Goal: Task Accomplishment & Management: Manage account settings

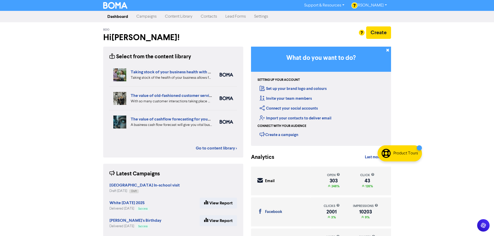
click at [147, 16] on link "Campaigns" at bounding box center [146, 16] width 29 height 10
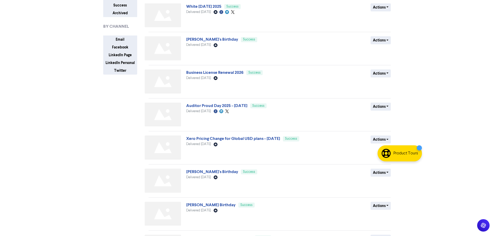
scroll to position [104, 0]
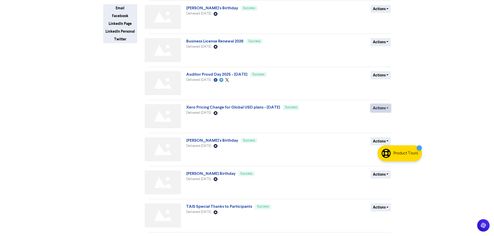
click at [377, 108] on button "Actions" at bounding box center [380, 108] width 20 height 8
click at [379, 110] on button "Actions" at bounding box center [380, 108] width 20 height 8
click at [382, 118] on button "Duplicate" at bounding box center [391, 119] width 41 height 8
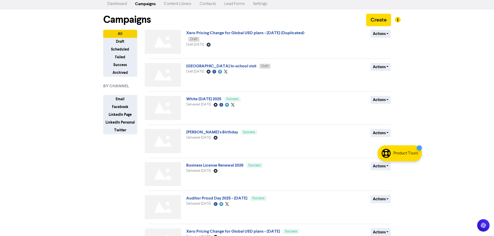
scroll to position [0, 0]
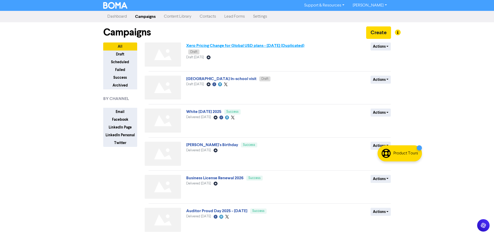
click at [217, 46] on link "Xero Pricing Change for Global USD plans - [DATE] (Duplicated)" at bounding box center [245, 45] width 118 height 5
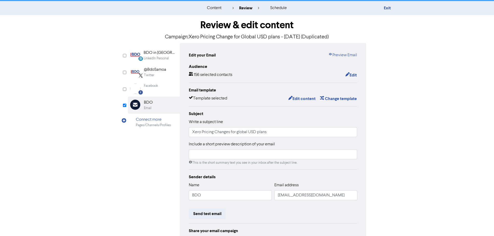
scroll to position [26, 0]
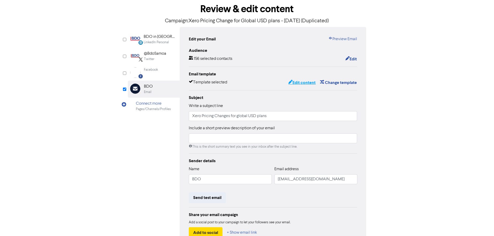
click at [298, 84] on button "Edit content" at bounding box center [302, 82] width 28 height 7
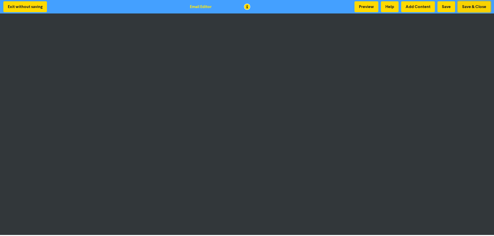
click at [480, 8] on button "Save & Close" at bounding box center [473, 6] width 33 height 11
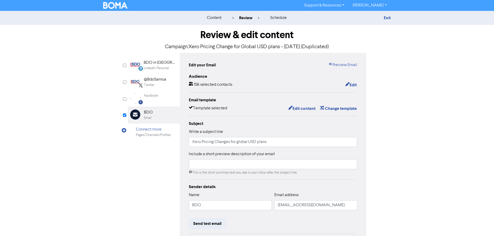
click at [401, 177] on div "content review schedule Exit Review & edit content Campaign: Xero Pricing Chang…" at bounding box center [247, 154] width 494 height 286
click at [163, 161] on div "LinkedIn Personal Created with Sketch. BDO in [GEOGRAPHIC_DATA] LinkedIn Person…" at bounding box center [247, 163] width 238 height 220
click at [347, 65] on link "Preview Email" at bounding box center [342, 65] width 29 height 6
click at [202, 167] on input "text" at bounding box center [273, 164] width 168 height 10
type input "T"
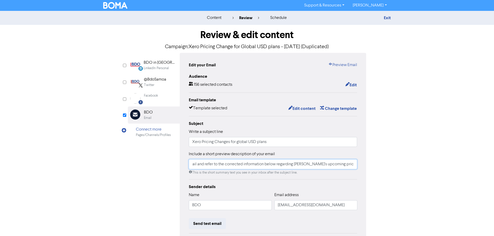
scroll to position [0, 55]
type input "Please disregard our earlier email and refer to the corrected information below…"
click at [349, 65] on link "Preview Email" at bounding box center [342, 65] width 29 height 6
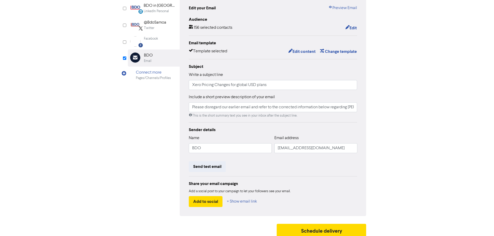
scroll to position [61, 0]
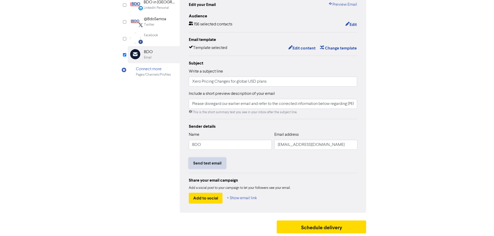
click at [208, 164] on button "Send test email" at bounding box center [207, 163] width 37 height 11
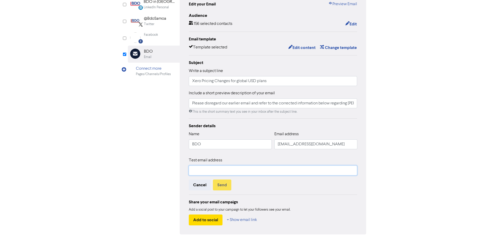
click at [207, 172] on input "text" at bounding box center [273, 171] width 168 height 10
type input "[PERSON_NAME][EMAIL_ADDRESS][DOMAIN_NAME]"
click at [225, 188] on button "Send" at bounding box center [222, 185] width 18 height 11
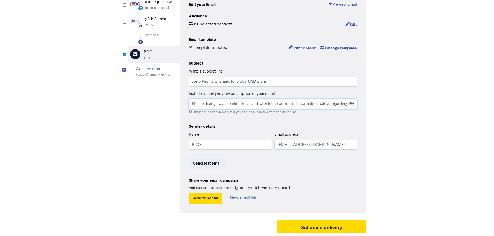
click at [208, 105] on input "Please disregard our earlier email and refer to the corrected information below…" at bounding box center [273, 104] width 168 height 10
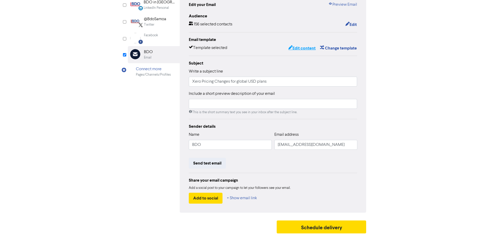
click at [304, 48] on button "Edit content" at bounding box center [302, 48] width 28 height 7
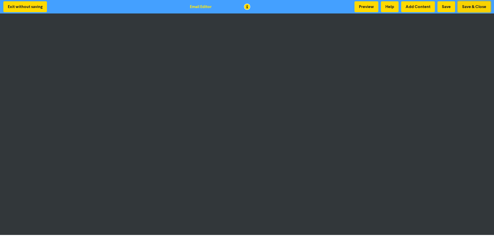
click at [463, 5] on button "Save & Close" at bounding box center [473, 6] width 33 height 11
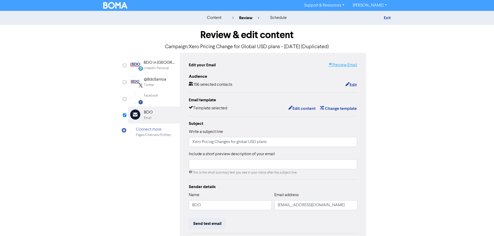
click at [341, 68] on link "Preview Email" at bounding box center [342, 65] width 29 height 6
click at [432, 118] on div "content review schedule Exit Review & edit content Campaign: Xero Pricing Chang…" at bounding box center [247, 154] width 494 height 286
click at [384, 16] on link "Exit" at bounding box center [387, 17] width 7 height 5
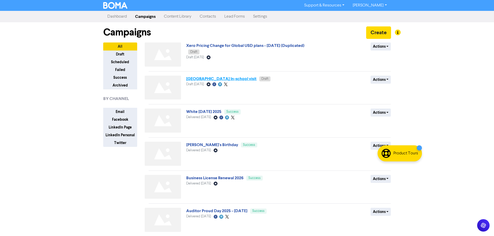
click at [212, 80] on link "[GEOGRAPHIC_DATA] In-school visit" at bounding box center [221, 78] width 70 height 5
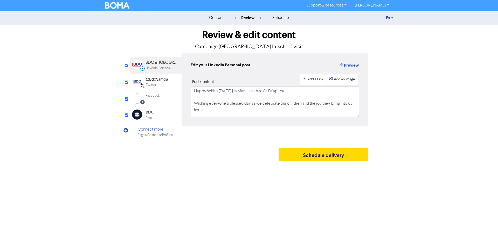
click at [398, 115] on div "content review schedule Exit Review & edit content Campaign: [GEOGRAPHIC_DATA] …" at bounding box center [249, 87] width 498 height 153
click at [388, 18] on link "Exit" at bounding box center [389, 17] width 7 height 5
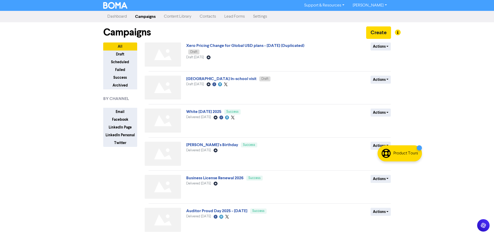
click at [421, 82] on div "Support & Resources Video Tutorials FAQ & Guides Marketing Education [PERSON_NA…" at bounding box center [247, 118] width 494 height 236
click at [278, 47] on link "Xero Pricing Change for Global USD plans - [DATE] (Duplicated)" at bounding box center [245, 45] width 118 height 5
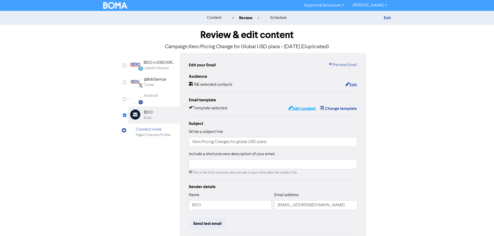
click at [302, 111] on button "Edit content" at bounding box center [302, 108] width 28 height 7
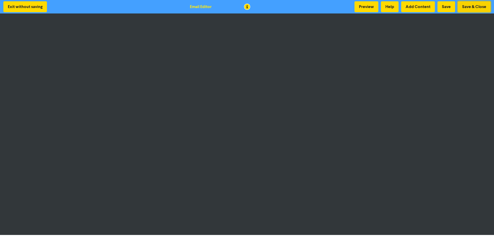
click at [463, 6] on button "Save & Close" at bounding box center [473, 6] width 33 height 11
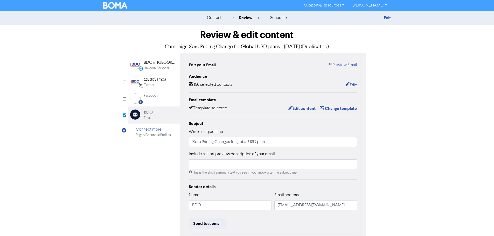
click at [421, 132] on div "content review schedule Exit Review & edit content Campaign: Xero Pricing Chang…" at bounding box center [247, 154] width 494 height 286
click at [338, 63] on link "Preview Email" at bounding box center [342, 65] width 29 height 6
click at [448, 89] on div "content review schedule Exit Review & edit content Campaign: Xero Pricing Chang…" at bounding box center [247, 154] width 494 height 286
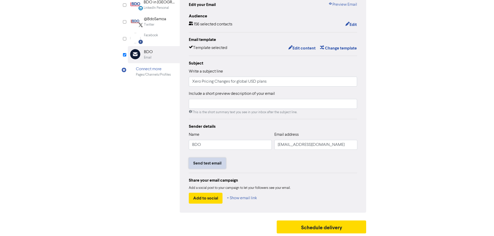
click at [214, 163] on button "Send test email" at bounding box center [207, 163] width 37 height 11
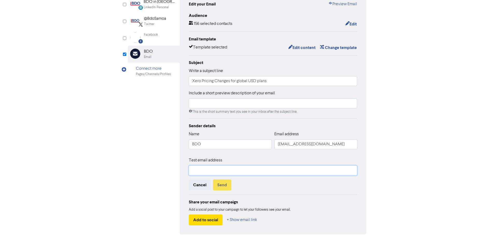
click at [217, 170] on input "text" at bounding box center [273, 171] width 168 height 10
type input "[PERSON_NAME][EMAIL_ADDRESS][DOMAIN_NAME]"
click at [223, 187] on button "Send" at bounding box center [222, 185] width 18 height 11
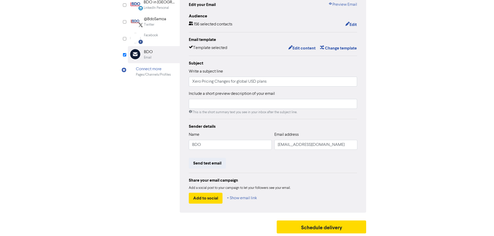
click at [383, 200] on div "Review & edit content Campaign: Xero Pricing Change for Global USD plans - [DAT…" at bounding box center [246, 100] width 295 height 272
click at [305, 47] on button "Edit content" at bounding box center [302, 48] width 28 height 7
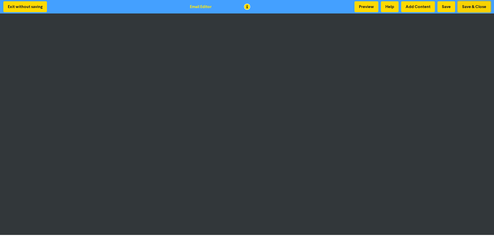
click at [473, 9] on button "Save & Close" at bounding box center [473, 6] width 33 height 11
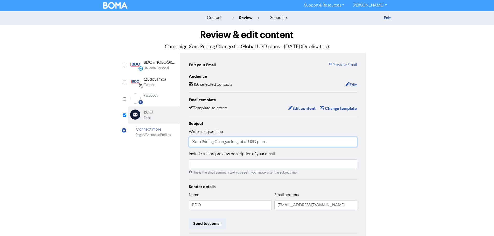
click at [230, 144] on input "Xero Pricing Changes for global USD plans" at bounding box center [273, 142] width 168 height 10
click at [192, 143] on input "Xero Pricing Changes for global USD plans" at bounding box center [273, 142] width 168 height 10
click at [433, 145] on div "content review schedule Exit Review & edit content Campaign: Xero Pricing Chang…" at bounding box center [247, 154] width 494 height 286
drag, startPoint x: 224, startPoint y: 143, endPoint x: 154, endPoint y: 144, distance: 70.3
click at [154, 144] on div "LinkedIn Personal Created with Sketch. BDO in [GEOGRAPHIC_DATA] LinkedIn Person…" at bounding box center [247, 163] width 238 height 220
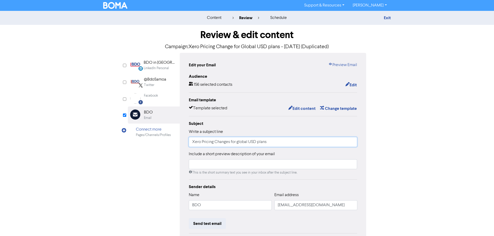
click at [285, 143] on input "Xero Pricing Changes for global USD plans" at bounding box center [273, 142] width 168 height 10
paste input "[DATE]"
click at [265, 143] on input "Xero Pricing Changes for global USD plans [DATE]" at bounding box center [273, 142] width 168 height 10
click at [354, 149] on div "Subject Write a subject line Xero Pricing Changes for global USD plans on [DATE…" at bounding box center [273, 148] width 168 height 55
click at [398, 154] on div "content review schedule Exit Review & edit content Campaign: Xero Pricing Chang…" at bounding box center [247, 154] width 494 height 286
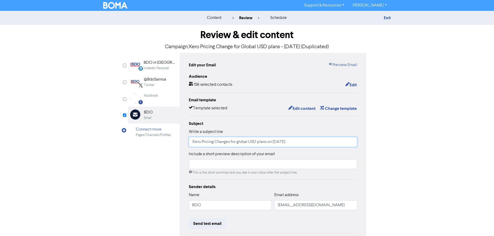
click at [273, 142] on input "Xero Pricing Changes for global USD plans on [DATE]" at bounding box center [273, 142] width 168 height 10
type input "Xero Pricing Changes for global USD plans on [DATE]"
click at [407, 144] on div "content review schedule Exit Review & edit content Campaign: Xero Pricing Chang…" at bounding box center [247, 154] width 494 height 286
click at [348, 65] on link "Preview Email" at bounding box center [342, 65] width 29 height 6
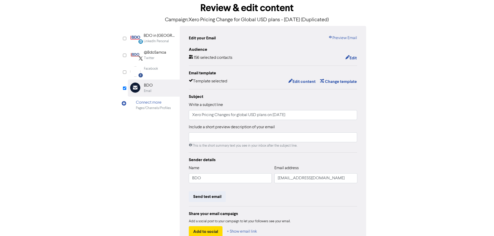
scroll to position [61, 0]
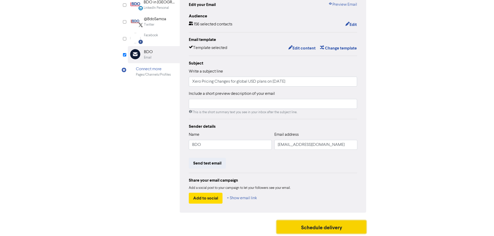
click at [321, 225] on button "Schedule delivery" at bounding box center [322, 227] width 90 height 13
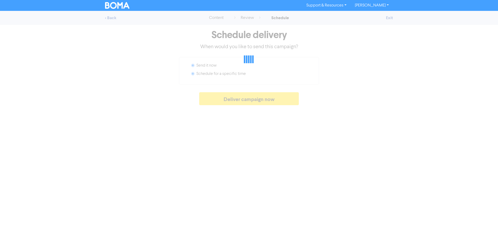
radio input "false"
radio input "true"
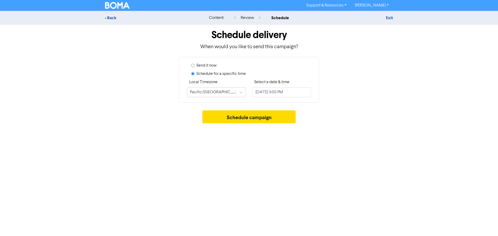
click at [206, 65] on label "Send it now" at bounding box center [206, 65] width 20 height 6
click at [194, 65] on input "Send it now" at bounding box center [192, 65] width 3 height 3
radio input "true"
radio input "false"
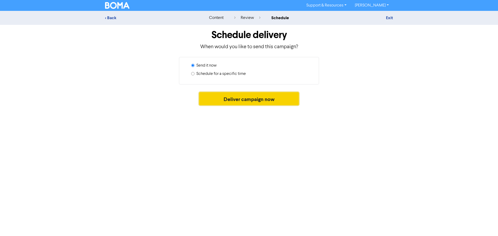
click at [237, 102] on button "Deliver campaign now" at bounding box center [249, 98] width 100 height 13
